Goal: Transaction & Acquisition: Purchase product/service

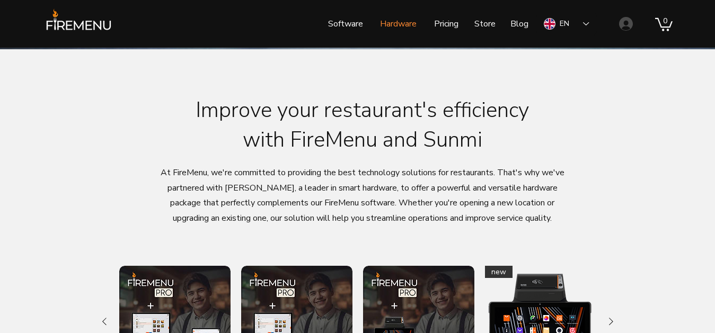
scroll to position [378, 0]
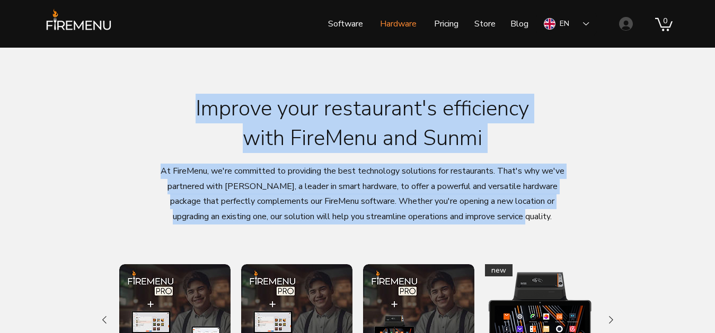
drag, startPoint x: 175, startPoint y: 106, endPoint x: 538, endPoint y: 221, distance: 381.4
click at [538, 221] on div "Improve your restaurant's efficiency with FireMenu and Sunmi At [GEOGRAPHIC_DAT…" at bounding box center [357, 266] width 715 height 436
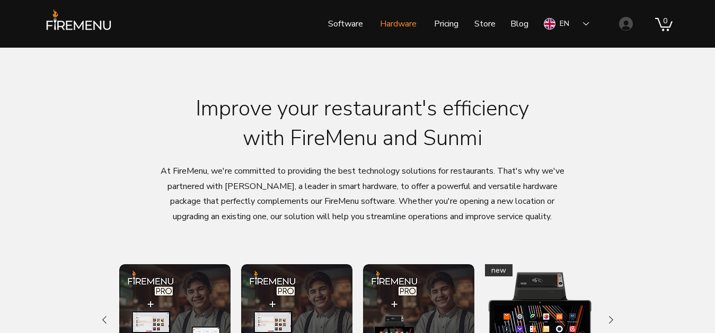
drag, startPoint x: 167, startPoint y: 200, endPoint x: 398, endPoint y: 302, distance: 251.9
click at [617, 193] on div at bounding box center [357, 266] width 715 height 436
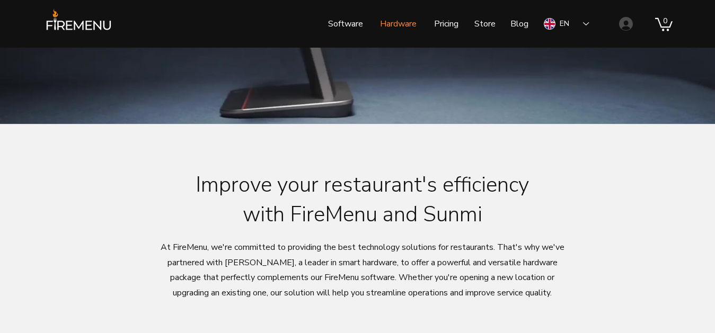
scroll to position [270, 0]
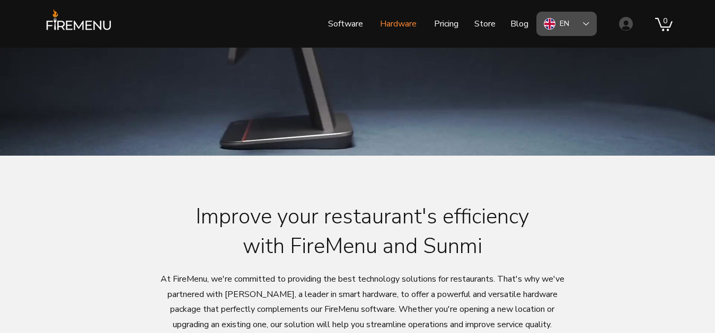
click at [585, 24] on icon "Language Selector: English" at bounding box center [586, 23] width 6 height 3
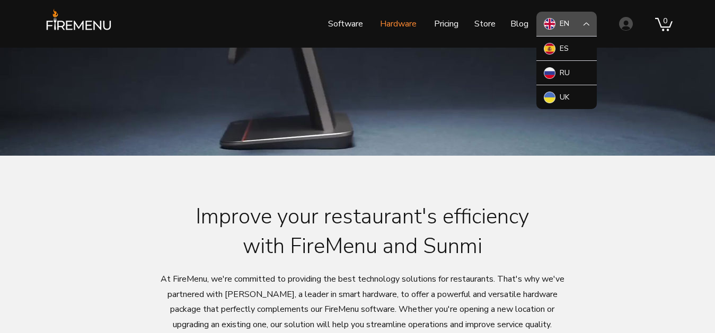
click at [585, 24] on icon "English" at bounding box center [586, 23] width 6 height 3
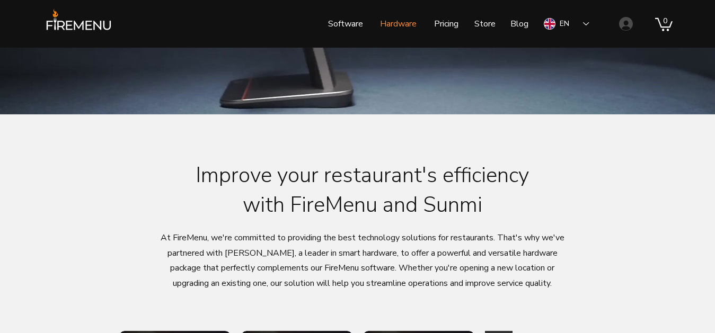
scroll to position [432, 0]
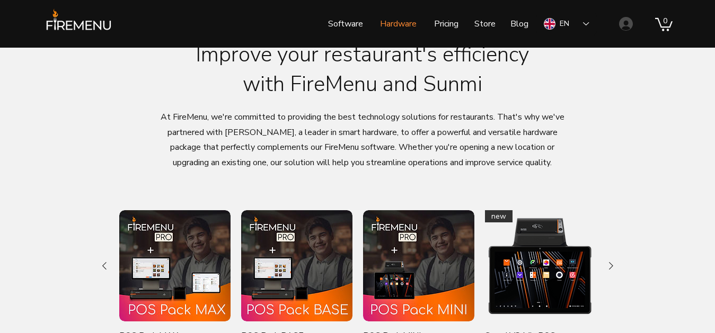
click at [189, 239] on img "POS Pack MAX gallery" at bounding box center [174, 265] width 111 height 111
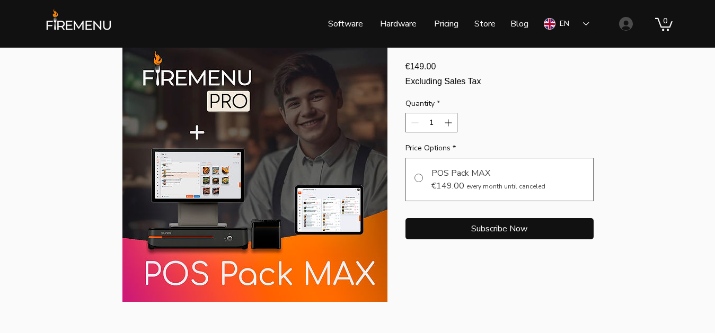
scroll to position [108, 0]
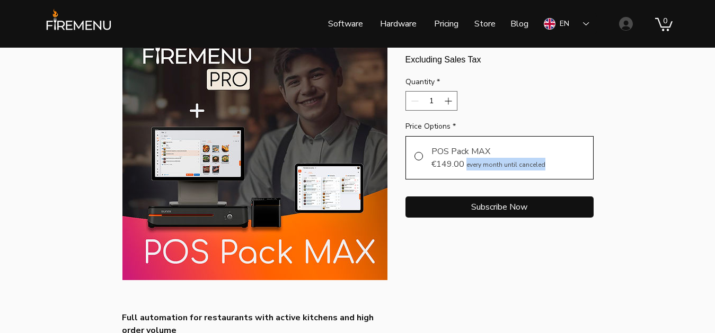
drag, startPoint x: 545, startPoint y: 177, endPoint x: 465, endPoint y: 179, distance: 80.0
click at [465, 179] on div "POS Pack MAX €149.00 every month until canceled" at bounding box center [499, 157] width 188 height 43
radio input "true"
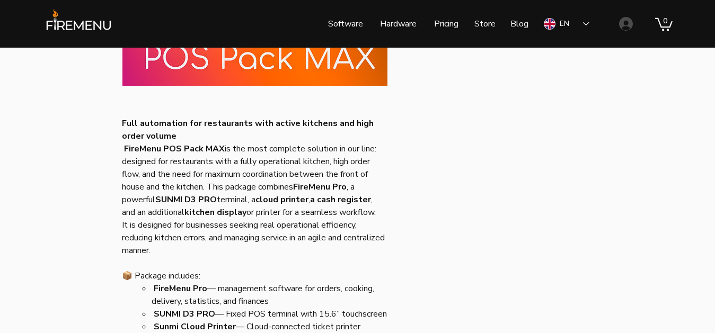
scroll to position [324, 0]
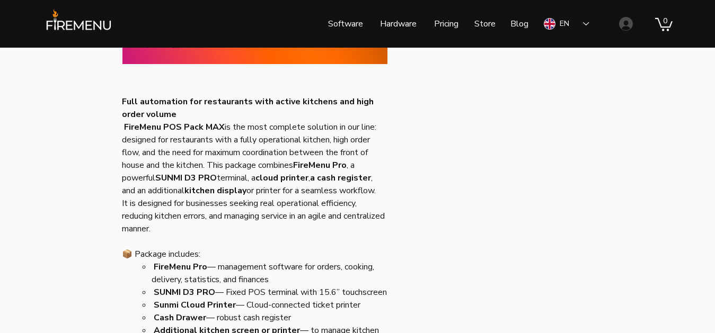
drag, startPoint x: 122, startPoint y: 100, endPoint x: 200, endPoint y: 230, distance: 151.8
click at [200, 230] on pre "Full automation for restaurants with active kitchens and high order volume Fire…" at bounding box center [254, 311] width 265 height 432
click at [214, 227] on p "It is designed for businesses seeking real operational efficiency, reducing kit…" at bounding box center [254, 216] width 265 height 38
drag, startPoint x: 122, startPoint y: 100, endPoint x: 298, endPoint y: 232, distance: 220.0
click at [298, 232] on pre "Full automation for restaurants with active kitchens and high order volume Fire…" at bounding box center [254, 311] width 265 height 432
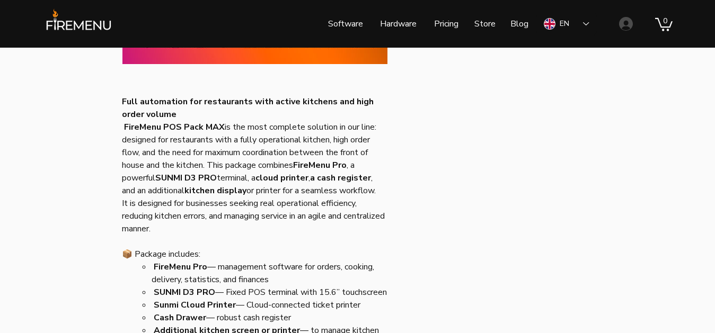
drag, startPoint x: 130, startPoint y: 174, endPoint x: 300, endPoint y: 319, distance: 223.6
click at [573, 219] on section "POS Pack MAX €149.00 Price per month Excluding Sales Tax Quantity * 1 Price Opt…" at bounding box center [499, 169] width 188 height 740
